Goal: Information Seeking & Learning: Learn about a topic

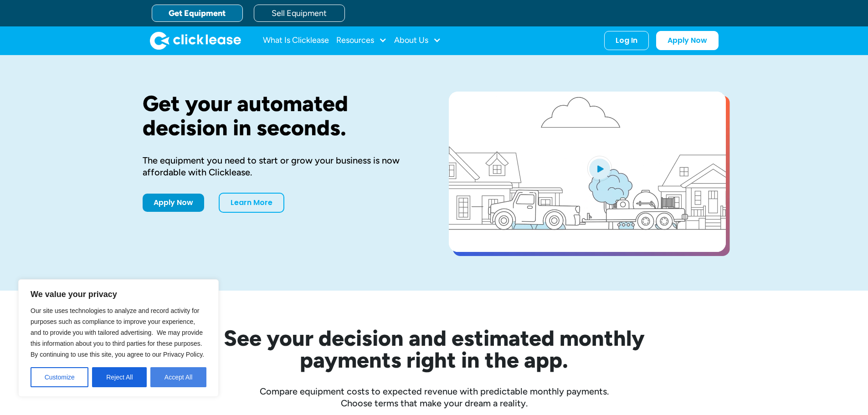
click at [170, 376] on button "Accept All" at bounding box center [178, 377] width 56 height 20
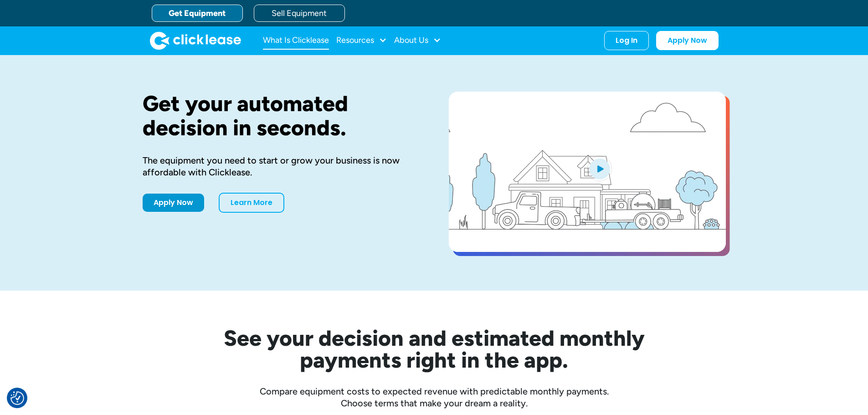
click at [285, 37] on link "What Is Clicklease" at bounding box center [296, 40] width 66 height 18
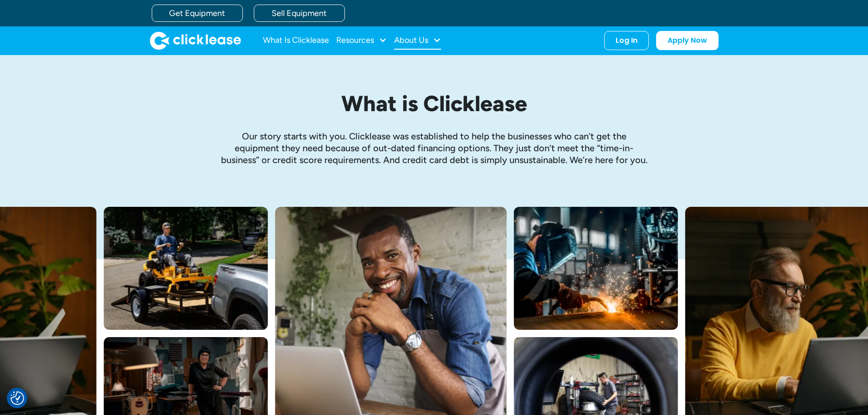
click at [408, 40] on div "About Us" at bounding box center [411, 40] width 34 height 0
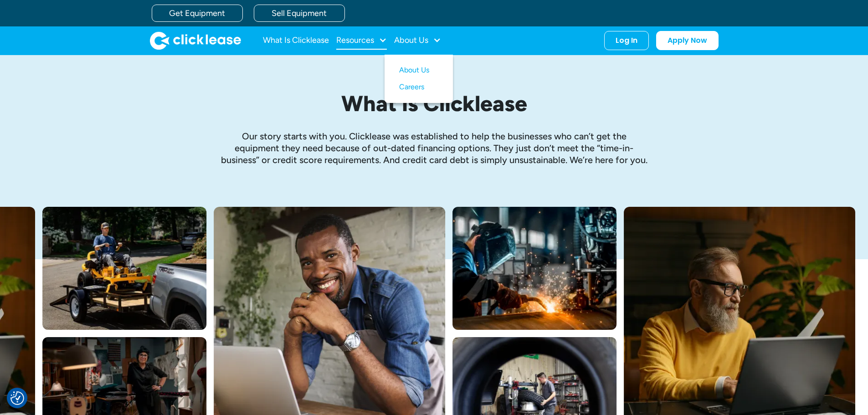
click at [381, 37] on div at bounding box center [383, 40] width 8 height 8
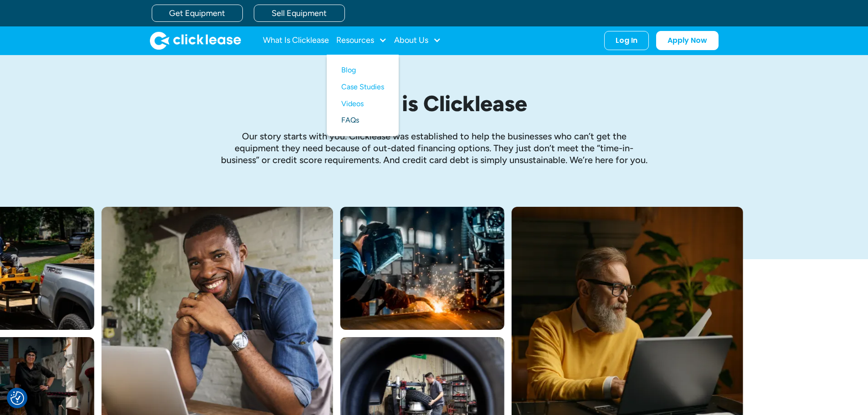
click at [350, 117] on link "FAQs" at bounding box center [362, 120] width 43 height 17
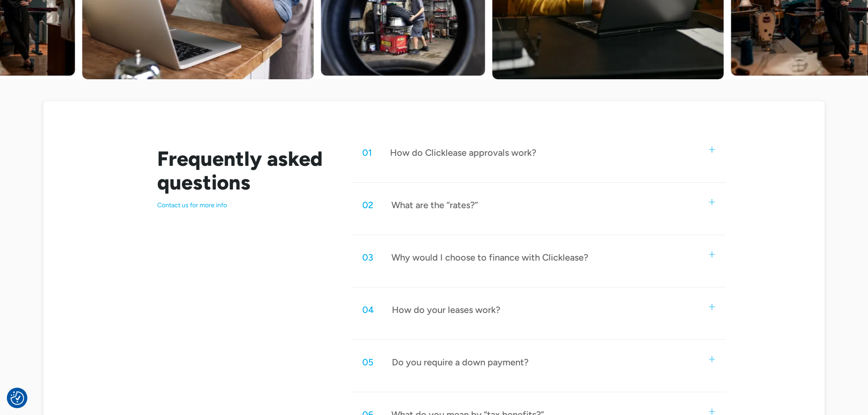
scroll to position [365, 0]
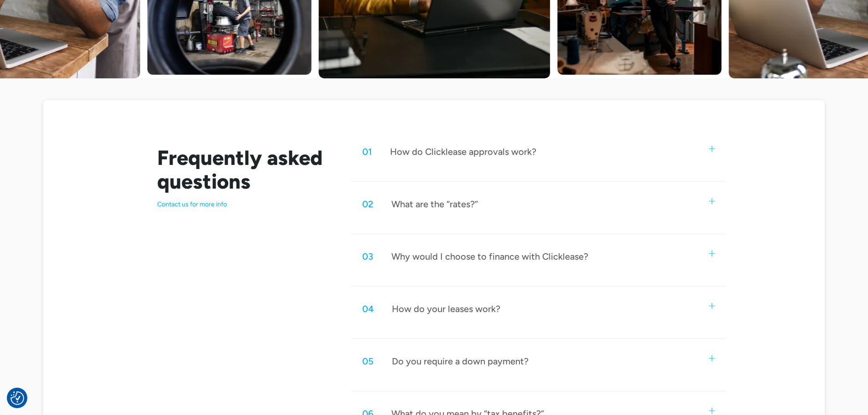
click at [708, 196] on div "02 What are the “rates?”" at bounding box center [538, 204] width 374 height 30
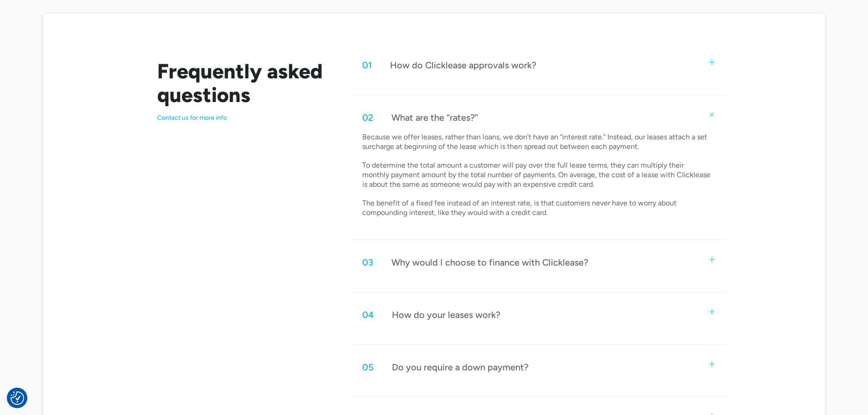
scroll to position [501, 0]
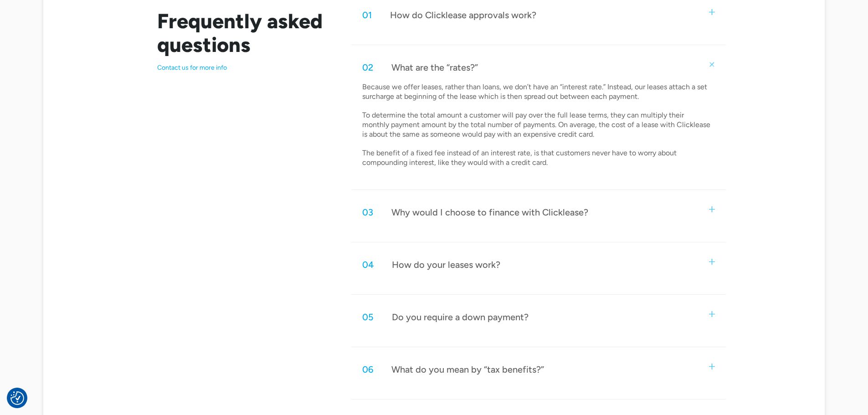
click at [714, 208] on img at bounding box center [712, 209] width 6 height 6
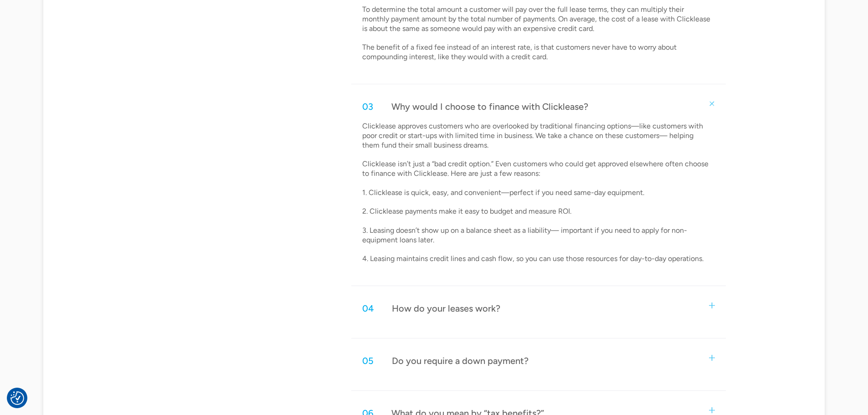
scroll to position [638, 0]
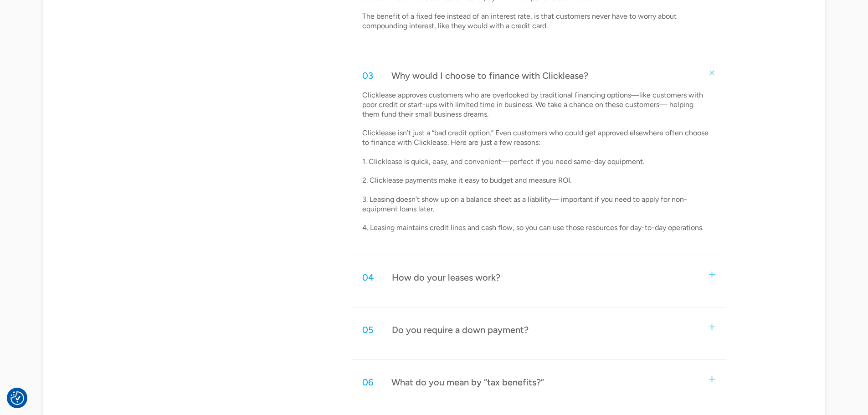
click at [714, 272] on img at bounding box center [712, 275] width 6 height 6
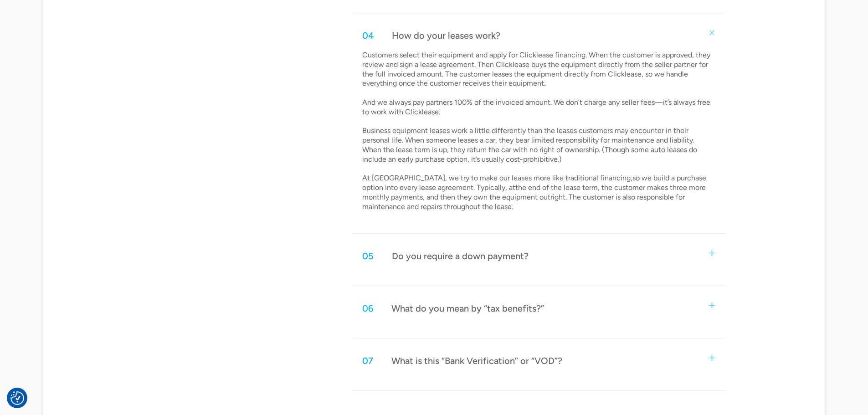
scroll to position [911, 0]
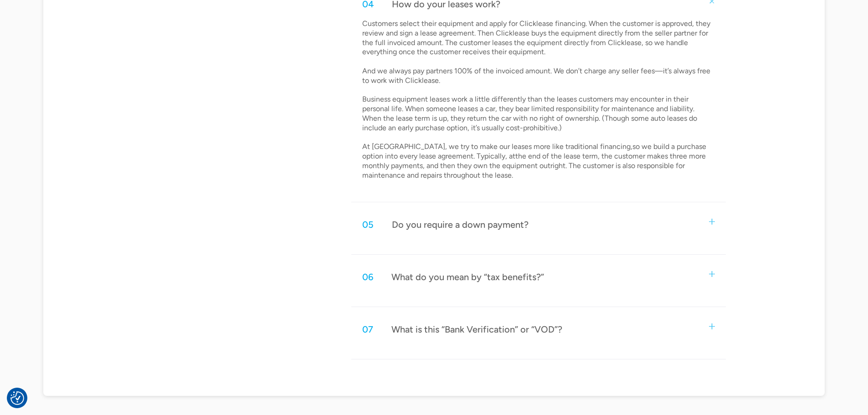
click at [717, 222] on div "05 Do you require a down payment?" at bounding box center [538, 225] width 374 height 30
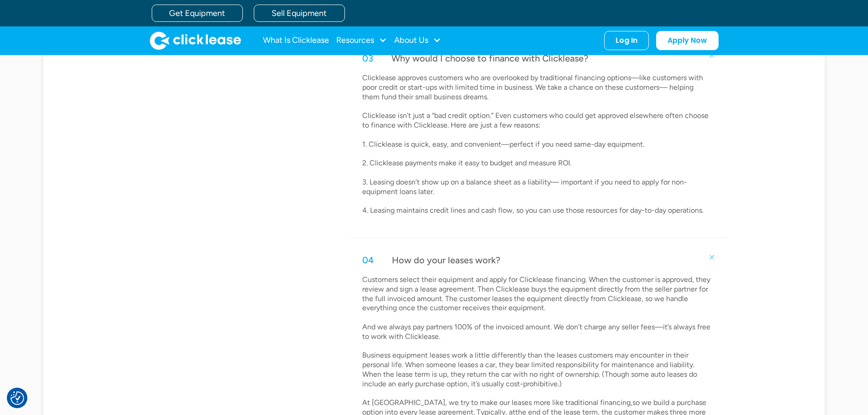
scroll to position [547, 0]
